Goal: Find specific page/section: Find specific page/section

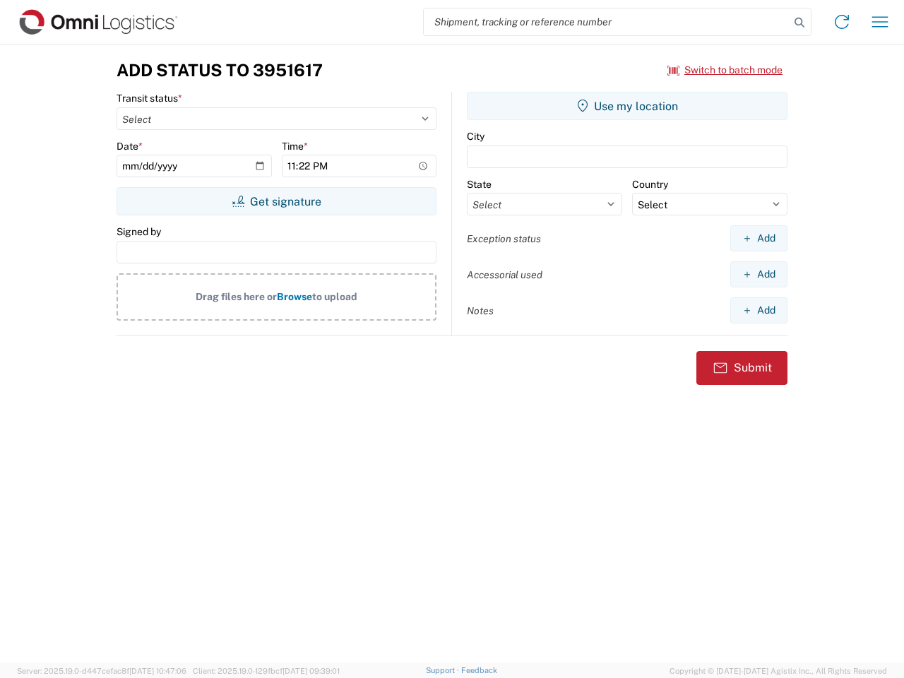
click at [607, 22] on input "search" at bounding box center [607, 21] width 366 height 27
click at [800, 23] on icon at bounding box center [800, 23] width 20 height 20
click at [842, 22] on icon at bounding box center [842, 22] width 23 height 23
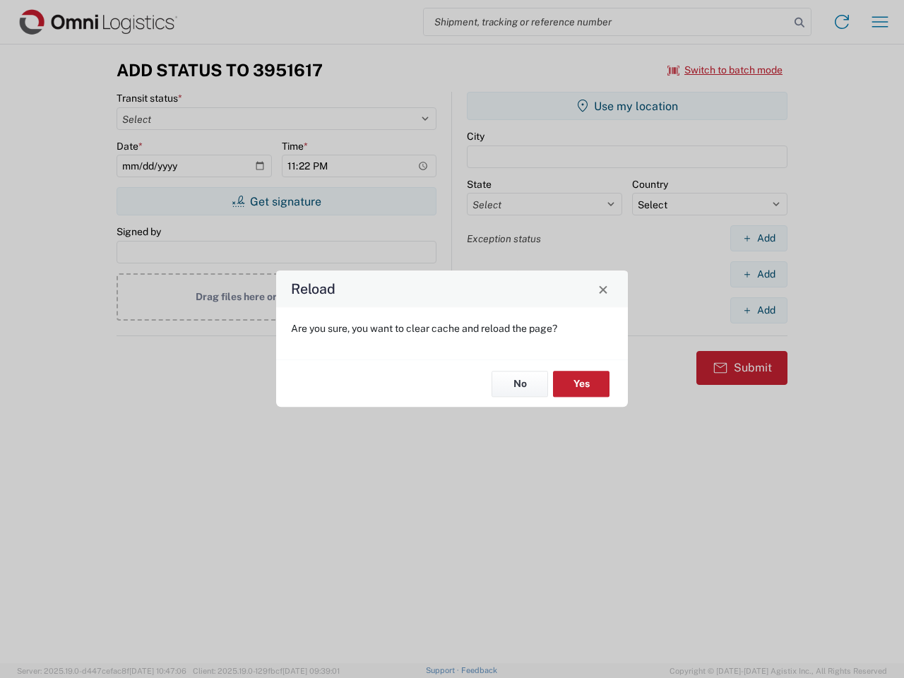
click at [880, 22] on div "Reload Are you sure, you want to clear cache and reload the page? No Yes" at bounding box center [452, 339] width 904 height 678
click at [726, 70] on div "Reload Are you sure, you want to clear cache and reload the page? No Yes" at bounding box center [452, 339] width 904 height 678
click at [276, 201] on div "Reload Are you sure, you want to clear cache and reload the page? No Yes" at bounding box center [452, 339] width 904 height 678
click at [627, 106] on div "Reload Are you sure, you want to clear cache and reload the page? No Yes" at bounding box center [452, 339] width 904 height 678
click at [759, 238] on div "Reload Are you sure, you want to clear cache and reload the page? No Yes" at bounding box center [452, 339] width 904 height 678
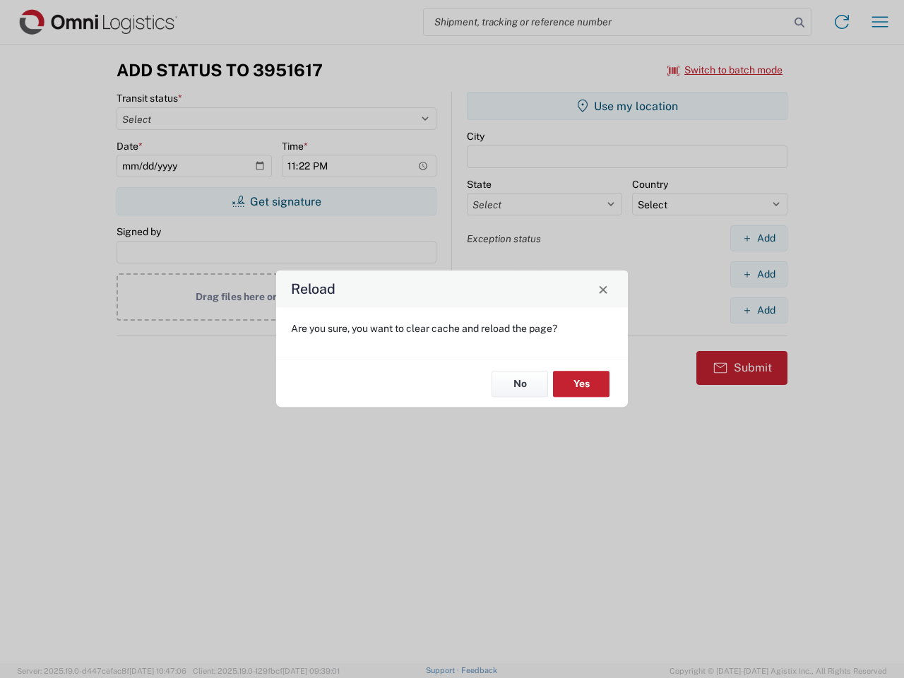
click at [759, 274] on div "Reload Are you sure, you want to clear cache and reload the page? No Yes" at bounding box center [452, 339] width 904 height 678
click at [759, 310] on div "Reload Are you sure, you want to clear cache and reload the page? No Yes" at bounding box center [452, 339] width 904 height 678
